Goal: Transaction & Acquisition: Purchase product/service

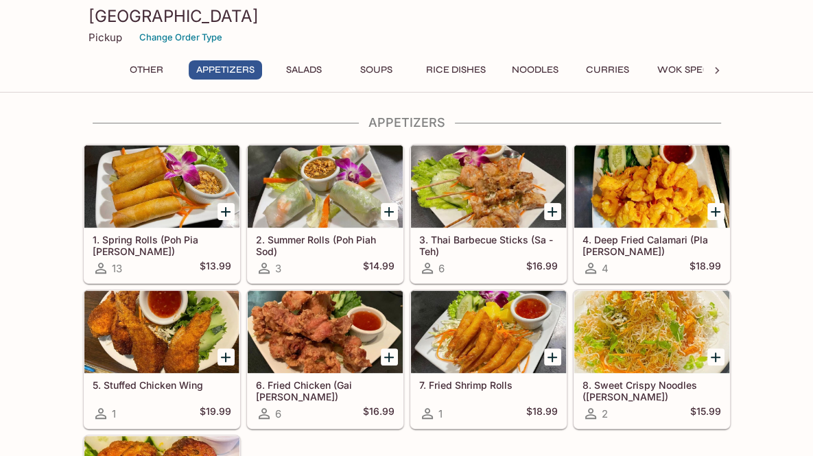
scroll to position [274, 0]
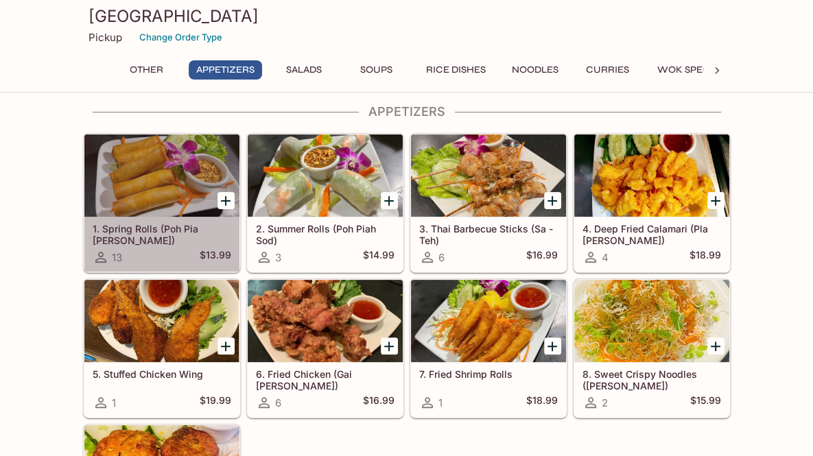
click at [166, 230] on h5 "1. Spring Rolls (Poh Pia [PERSON_NAME])" at bounding box center [162, 234] width 139 height 23
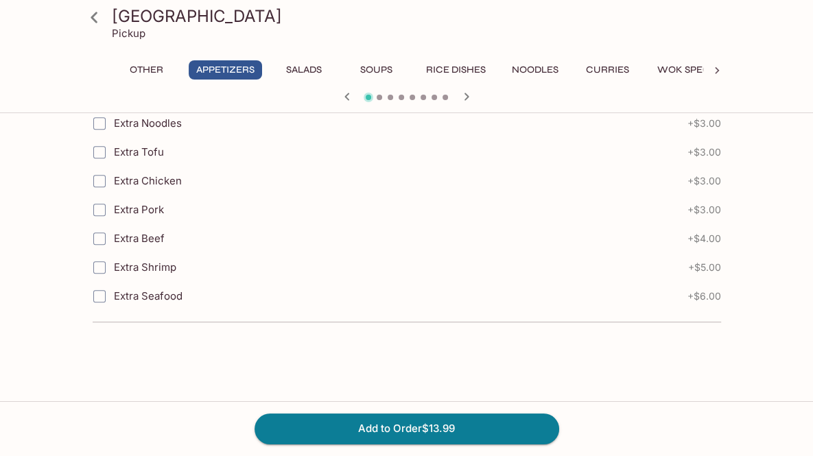
scroll to position [741, 0]
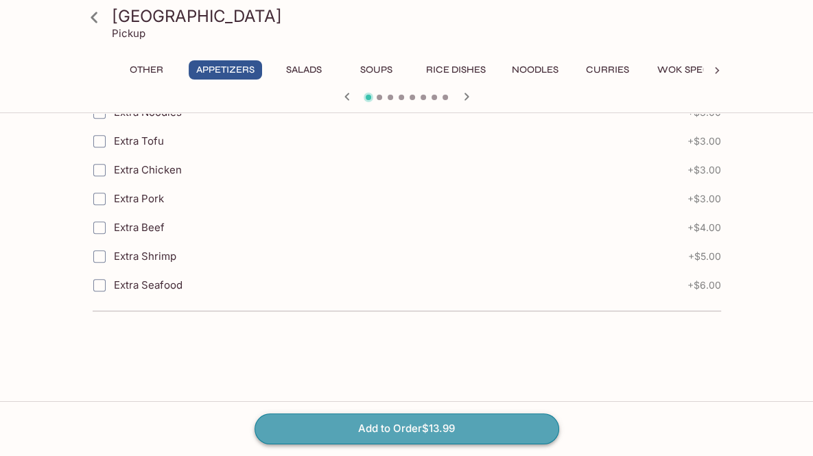
click at [434, 425] on button "Add to Order $13.99" at bounding box center [406, 429] width 304 height 30
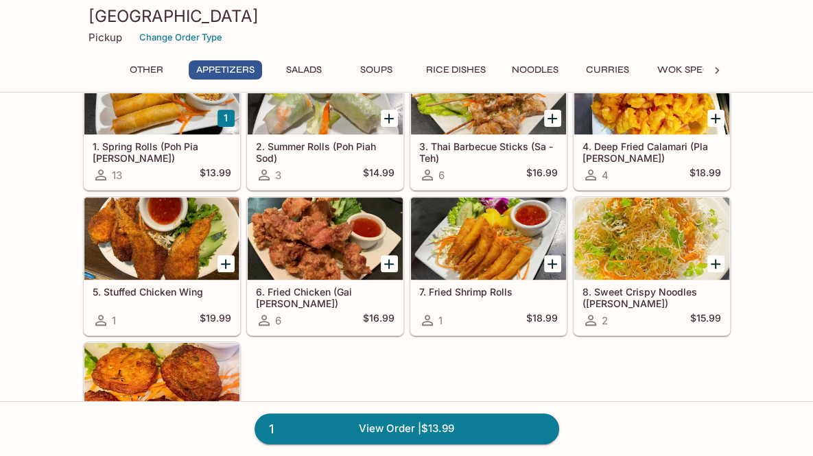
scroll to position [411, 0]
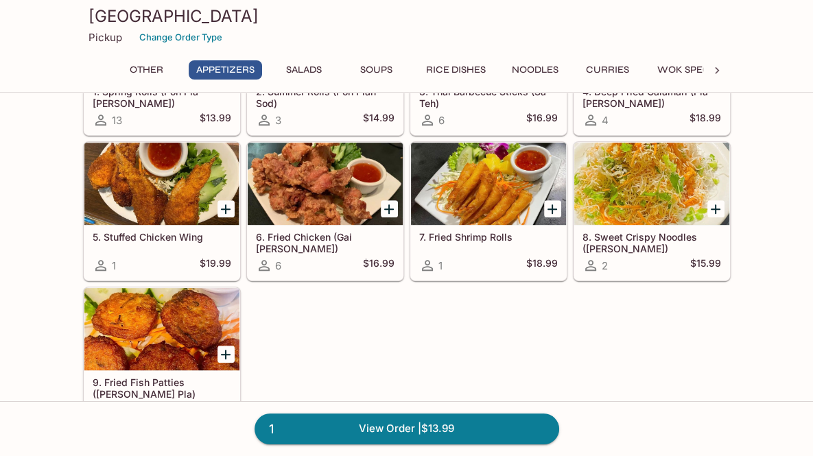
click at [333, 236] on h5 "6. Fried Chicken (Gai [PERSON_NAME])" at bounding box center [325, 242] width 139 height 23
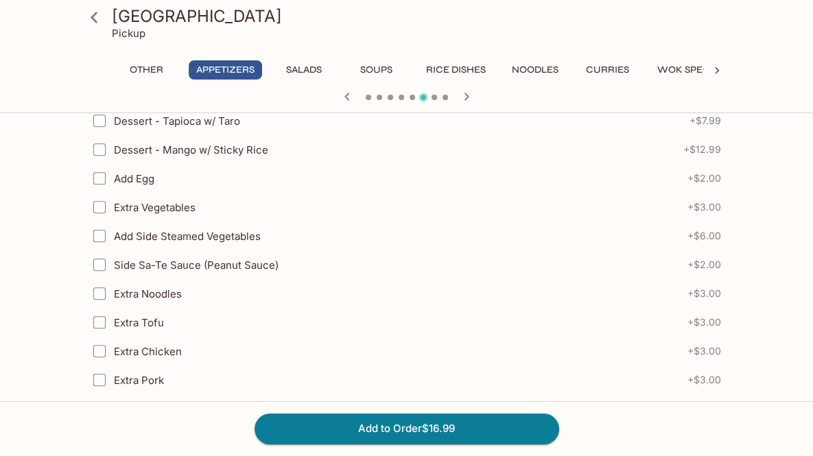
scroll to position [586, 0]
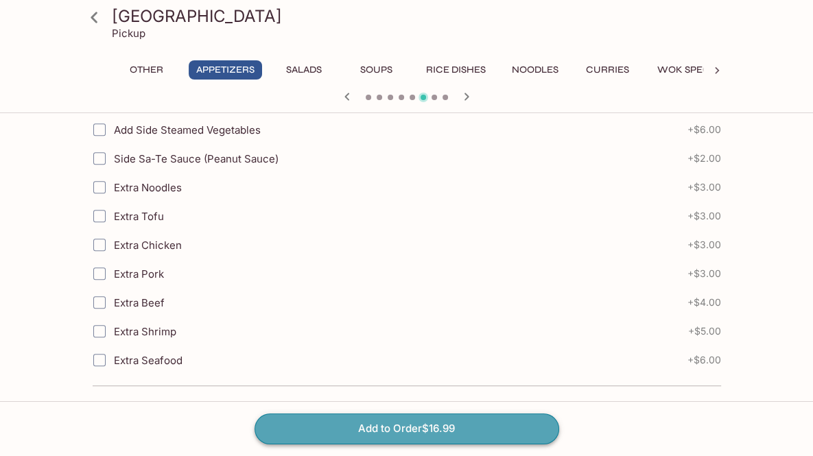
click at [426, 424] on button "Add to Order $16.99" at bounding box center [406, 429] width 304 height 30
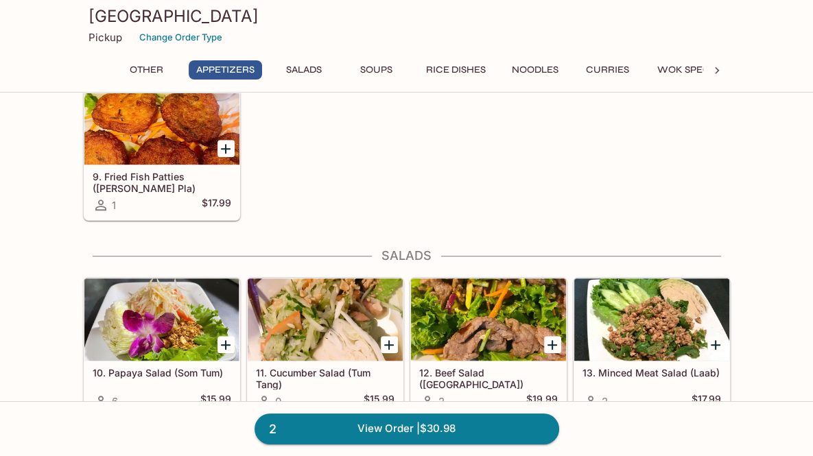
scroll to position [754, 0]
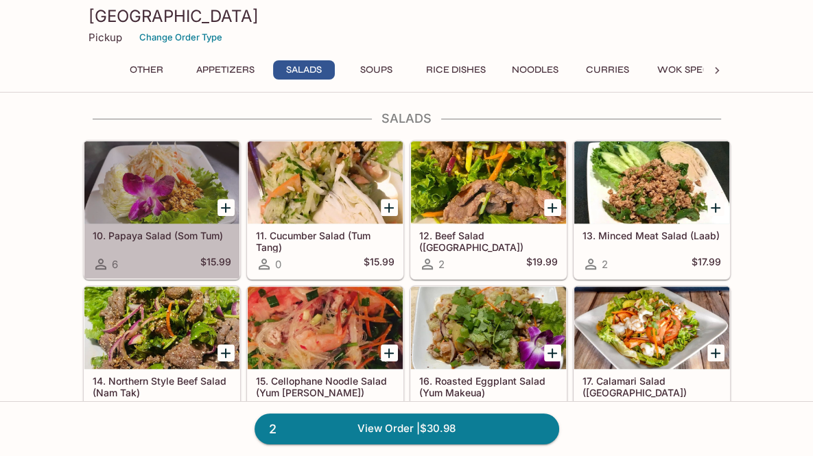
click at [161, 237] on h5 "10. Papaya Salad (Som Tum)" at bounding box center [162, 236] width 139 height 12
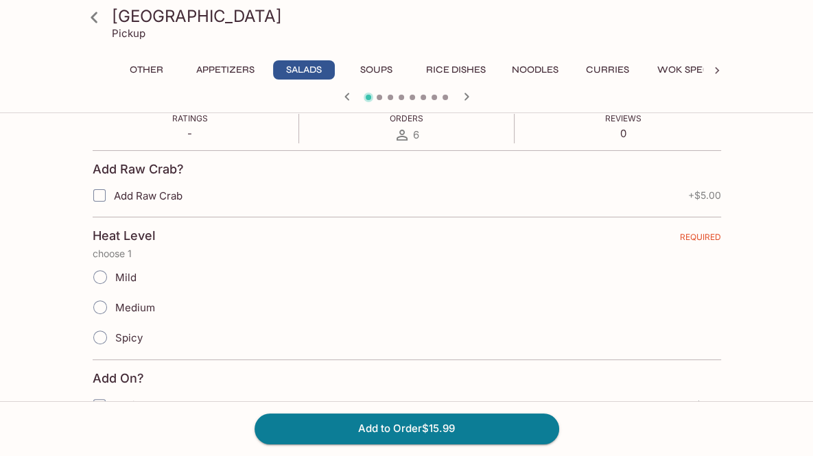
scroll to position [343, 0]
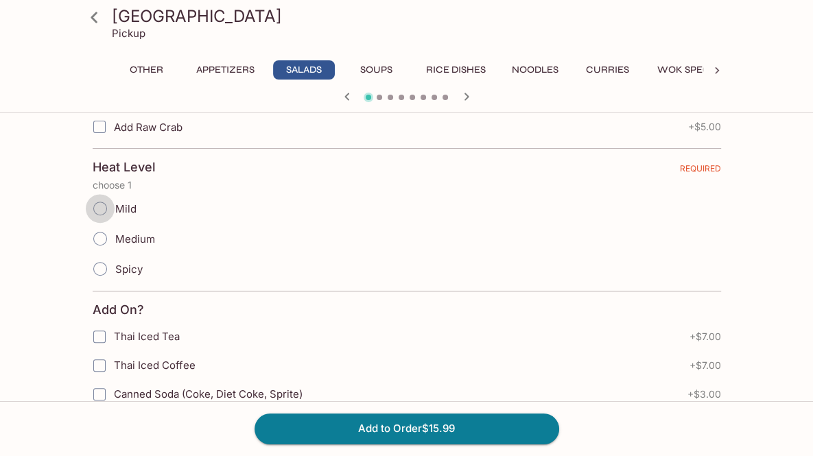
click at [97, 208] on input "Mild" at bounding box center [100, 208] width 29 height 29
radio input "true"
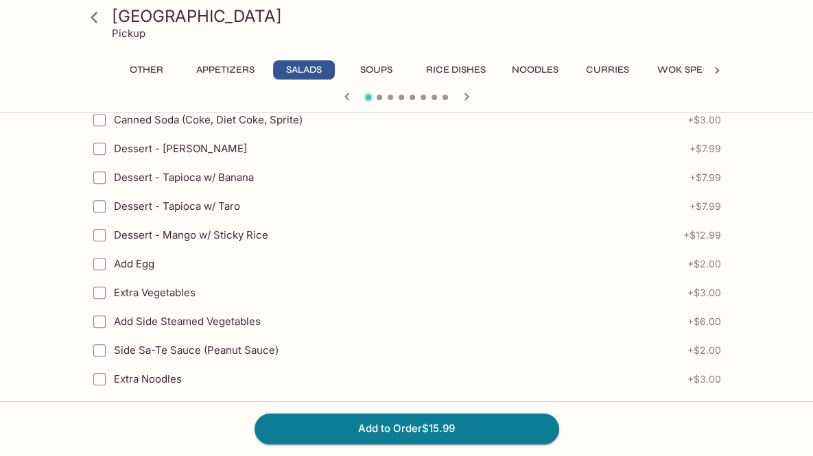
scroll to position [808, 0]
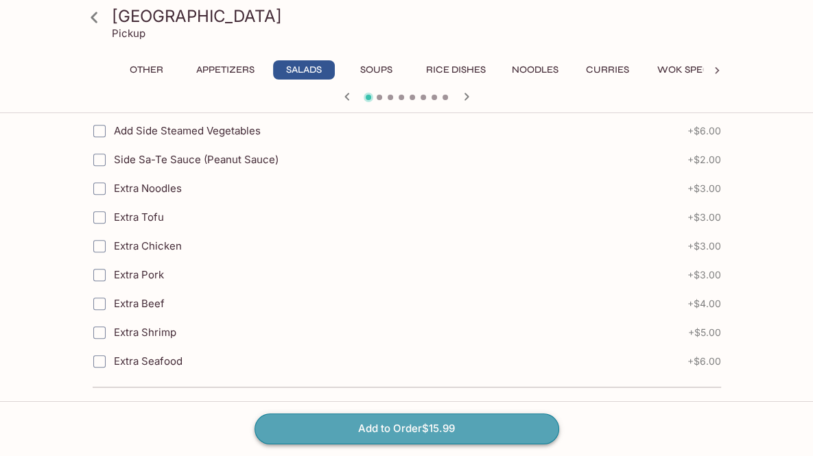
click at [427, 427] on button "Add to Order $15.99" at bounding box center [406, 429] width 304 height 30
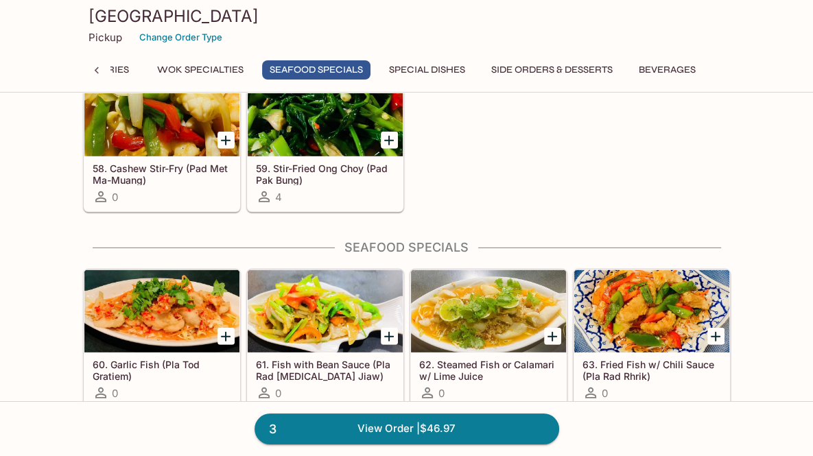
scroll to position [2717, 0]
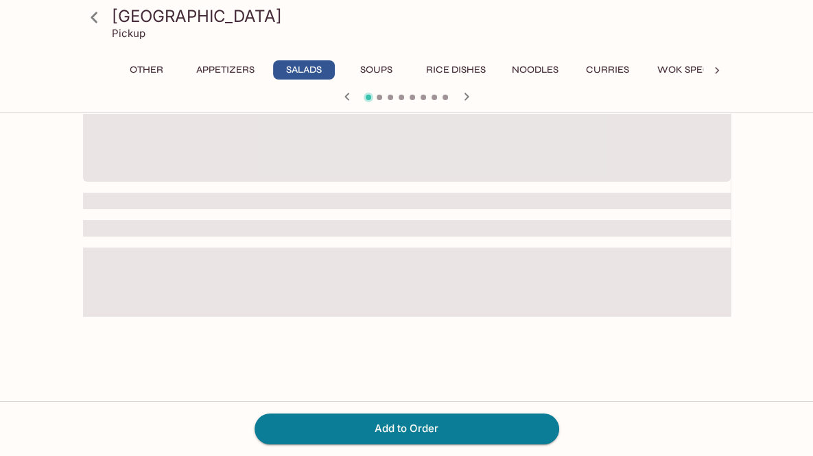
scroll to position [119, 0]
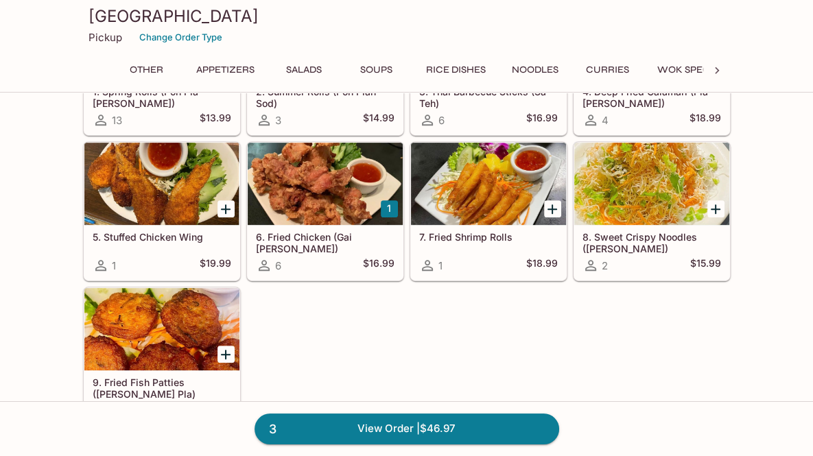
scroll to position [406, 0]
